Goal: Information Seeking & Learning: Learn about a topic

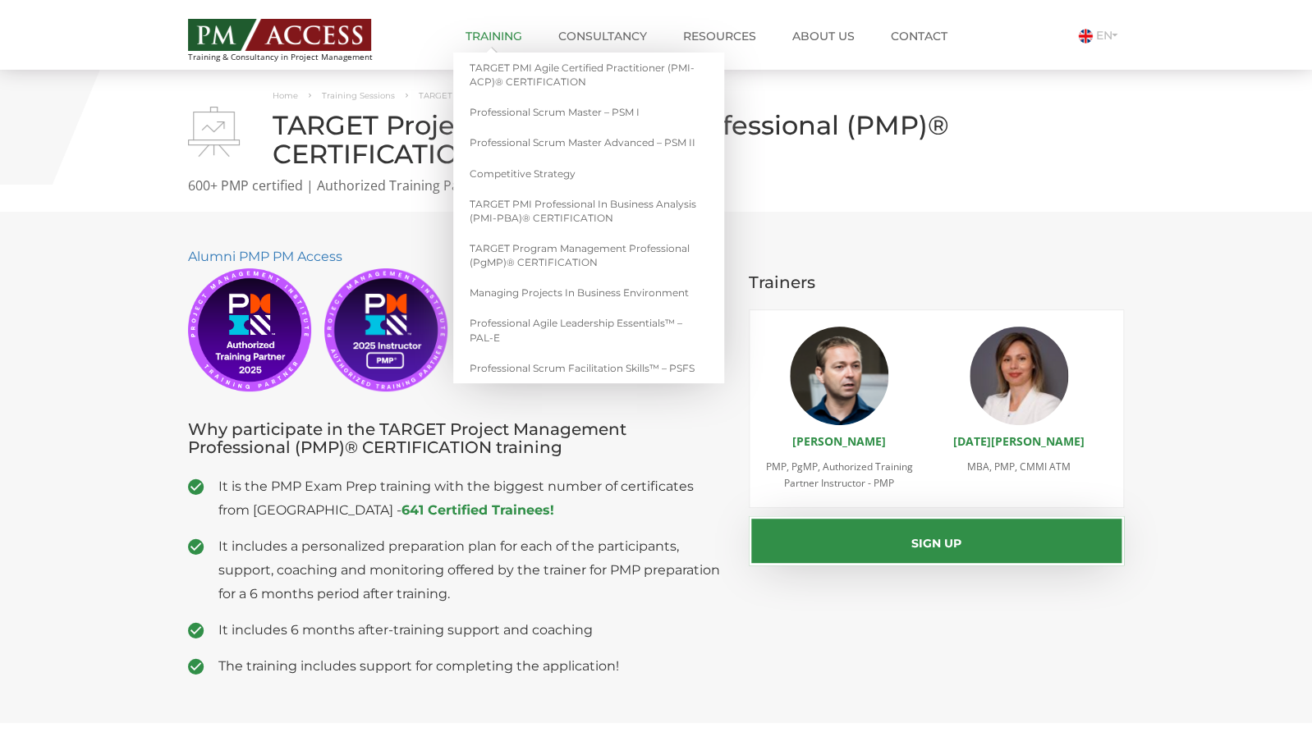
click at [490, 36] on link "Training" at bounding box center [493, 36] width 81 height 33
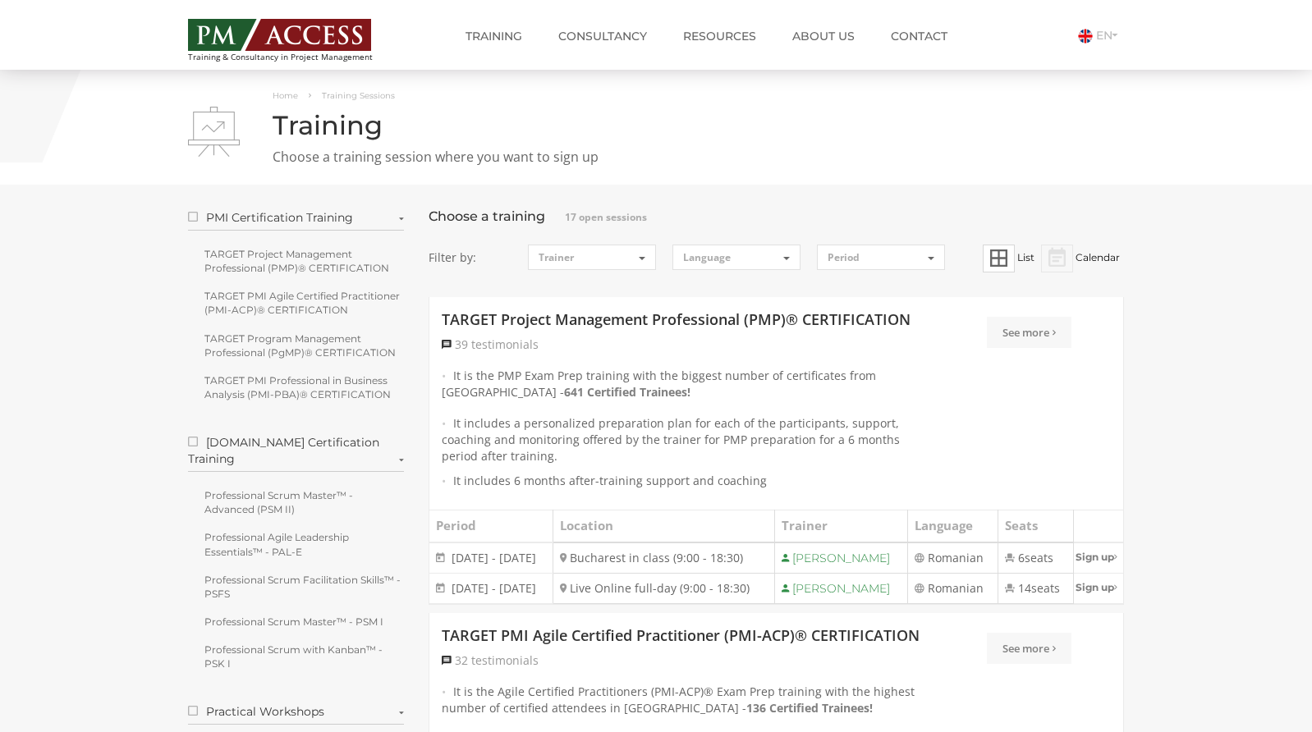
click at [713, 43] on link "Resources" at bounding box center [720, 36] width 98 height 33
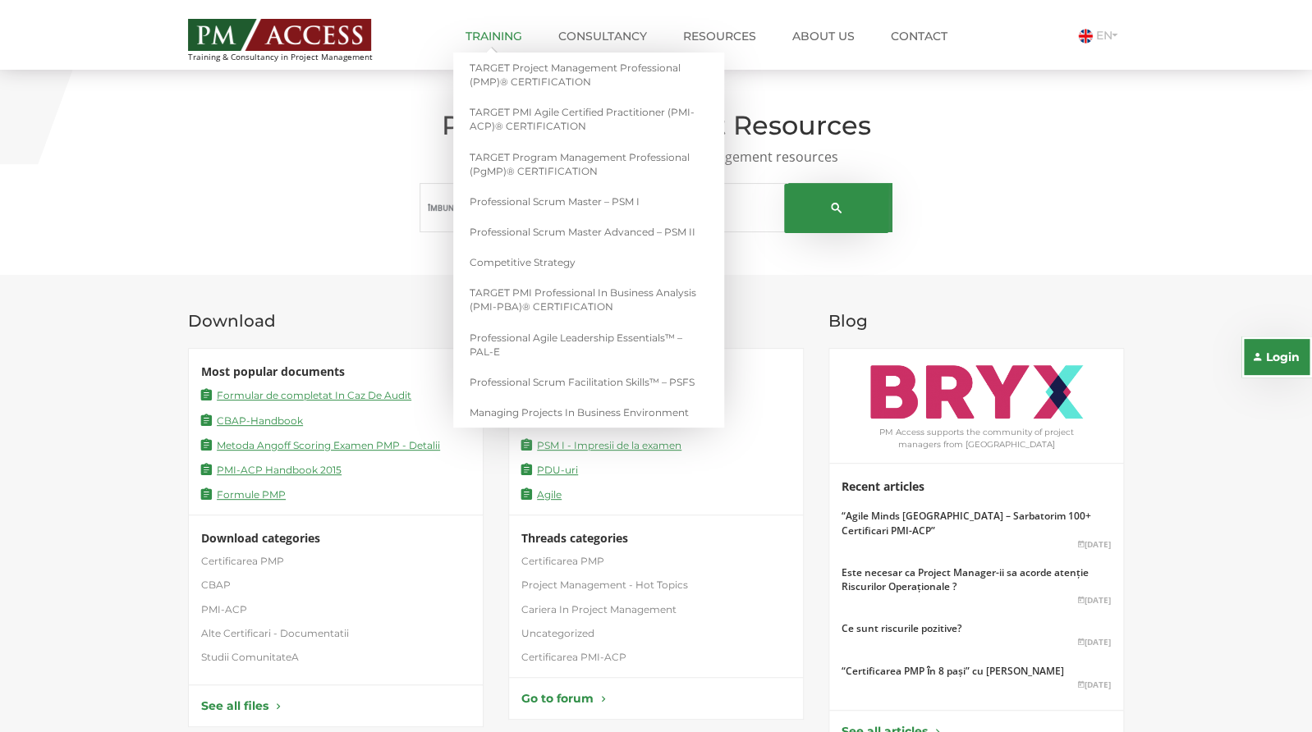
click at [490, 36] on link "Training" at bounding box center [493, 36] width 81 height 33
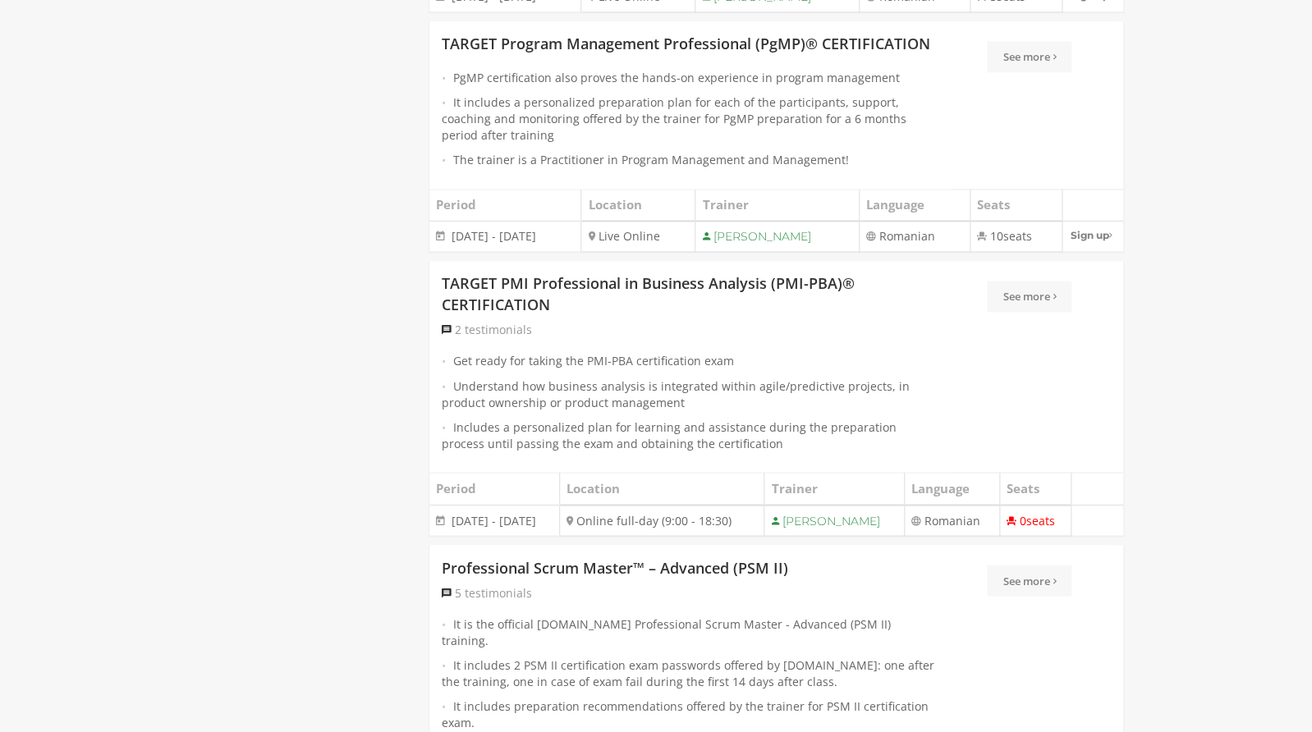
scroll to position [930, 0]
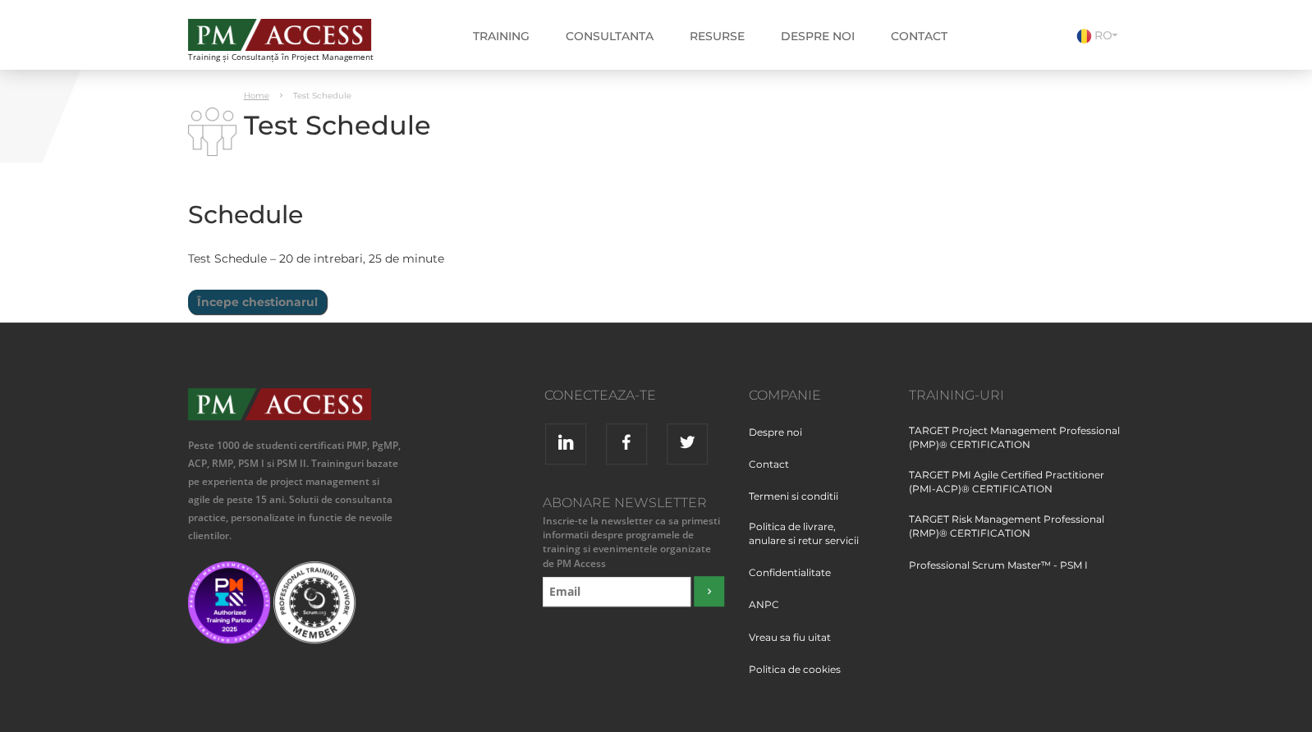
click at [258, 95] on link "Home" at bounding box center [256, 95] width 25 height 11
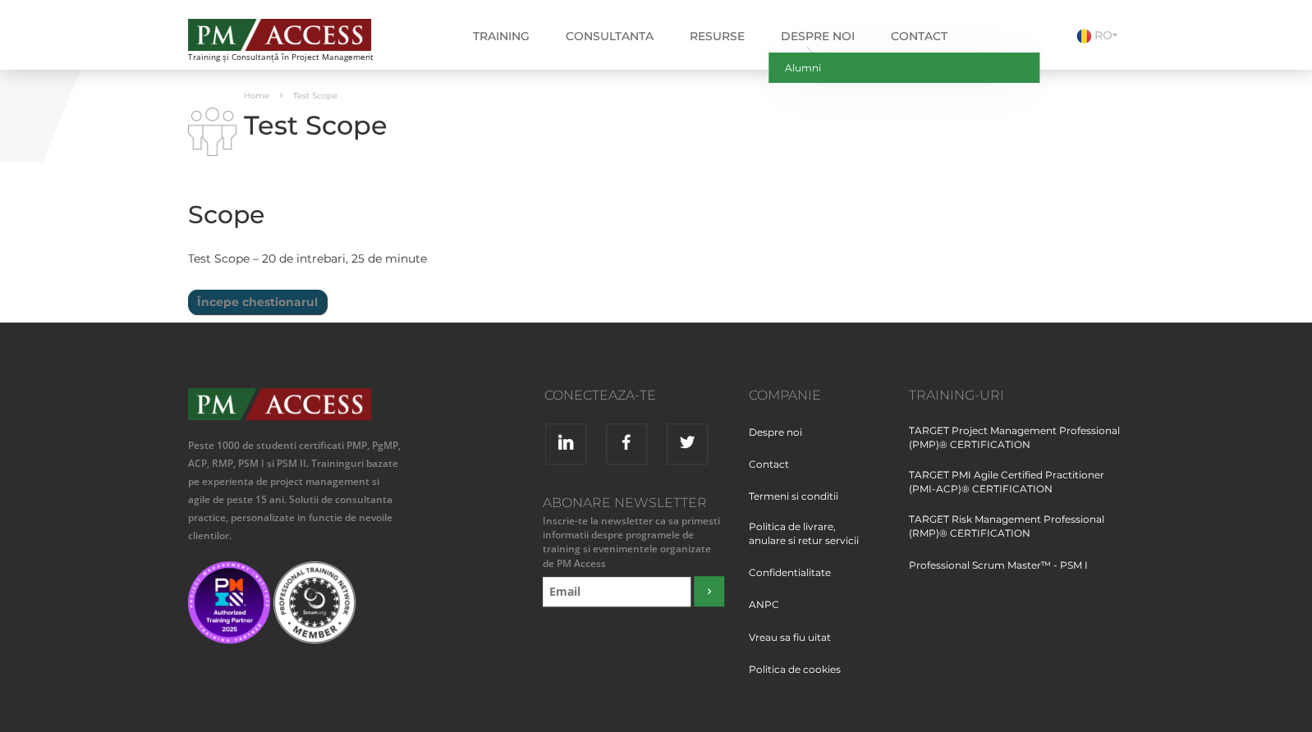
click at [805, 68] on link "Alumni" at bounding box center [903, 68] width 271 height 30
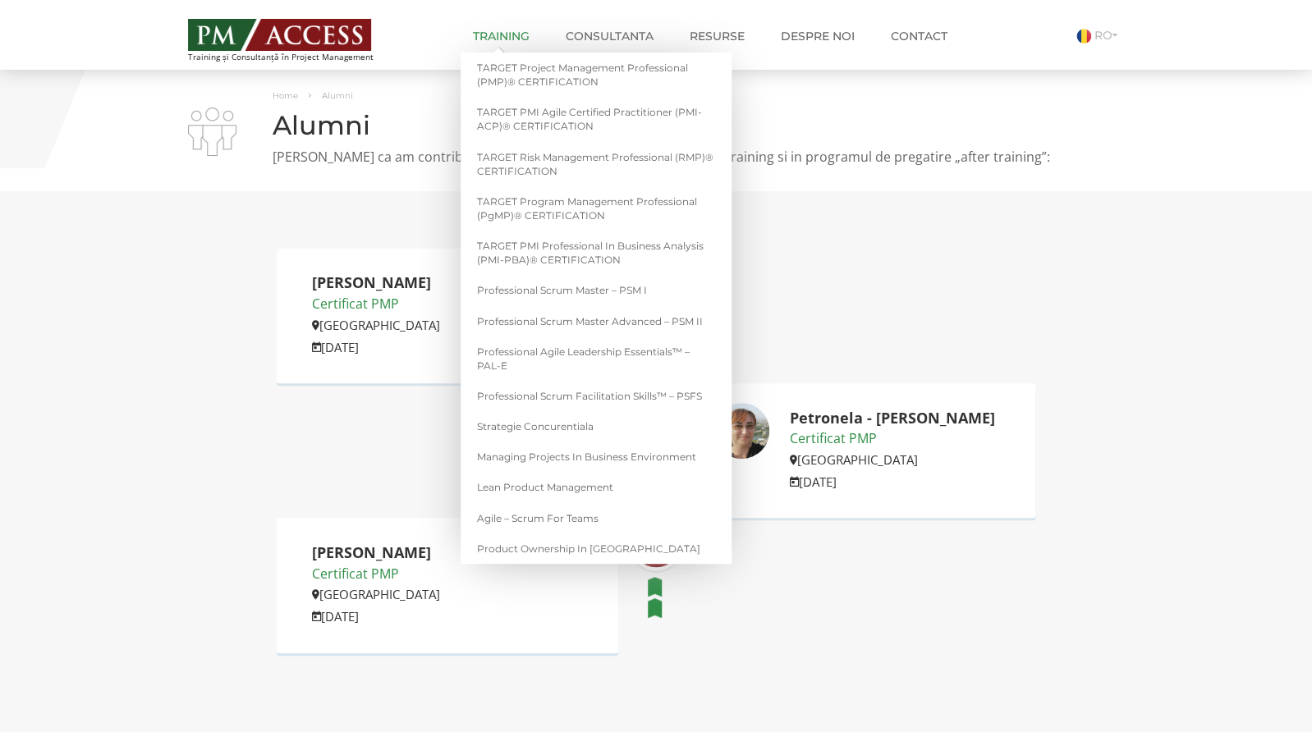
click at [508, 41] on link "Training" at bounding box center [501, 36] width 81 height 33
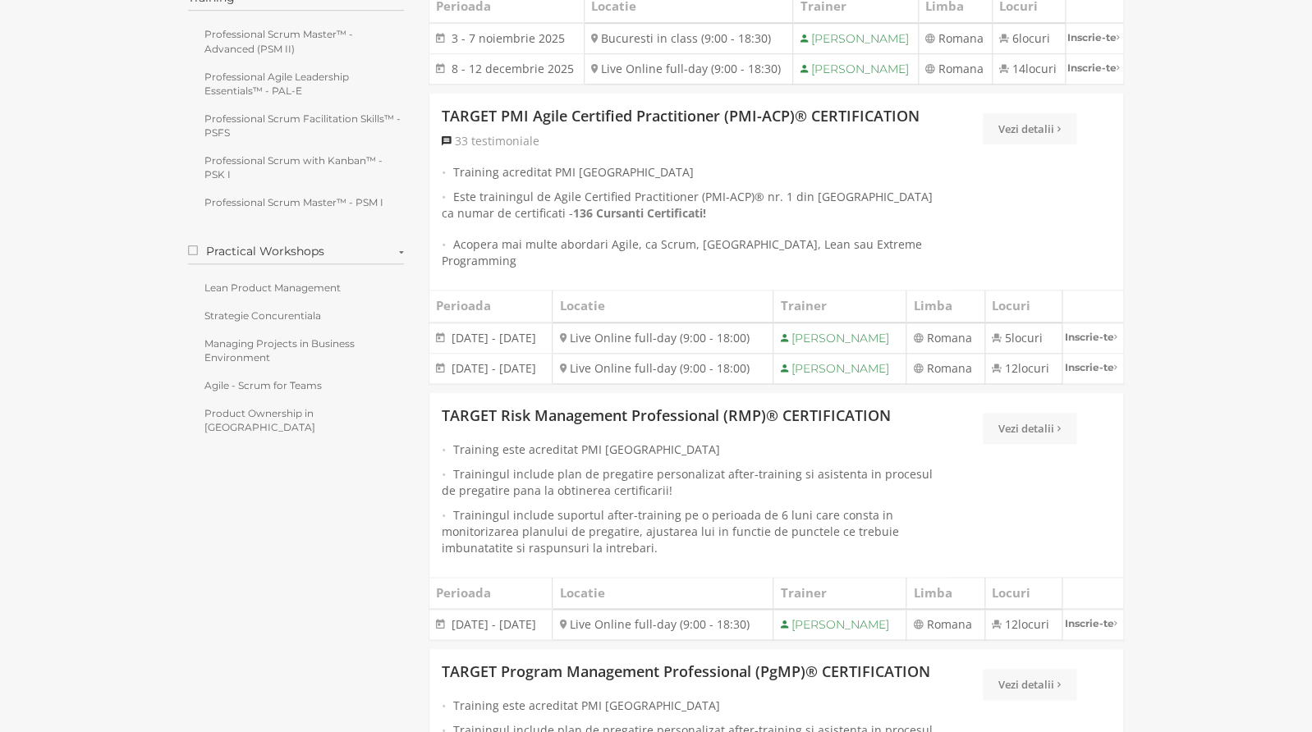
scroll to position [504, 0]
